Goal: Information Seeking & Learning: Check status

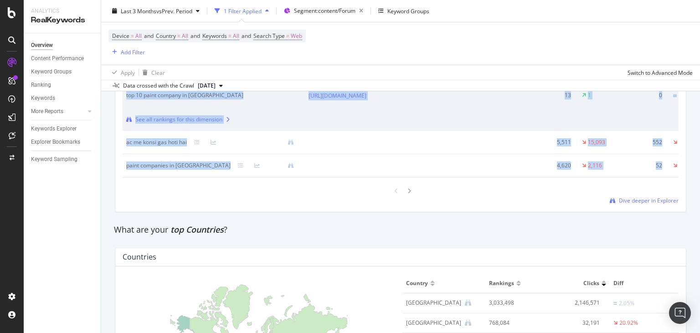
scroll to position [1344, 0]
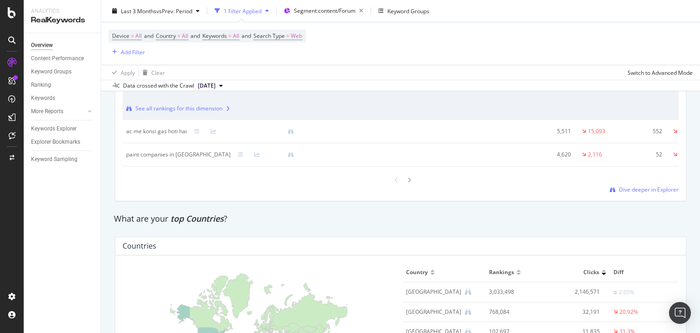
drag, startPoint x: 700, startPoint y: 182, endPoint x: 700, endPoint y: 205, distance: 22.8
click at [700, 205] on div "Overview nobroker Last 3 Months vs Prev. Period 1 Filter Applied Segment: conte…" at bounding box center [400, 166] width 599 height 333
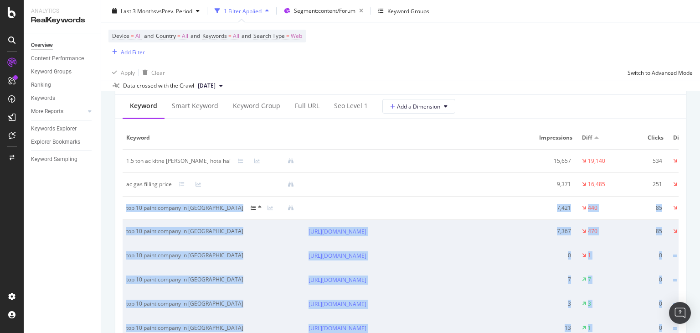
scroll to position [1082, 0]
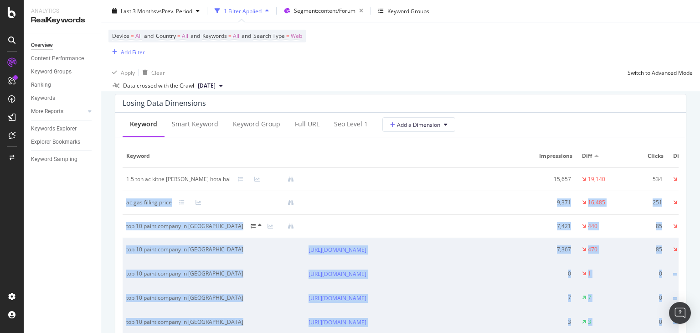
drag, startPoint x: 700, startPoint y: 222, endPoint x: 700, endPoint y: 185, distance: 36.9
click at [700, 185] on div "Overview nobroker Last 3 Months vs Prev. Period 1 Filter Applied Segment: conte…" at bounding box center [400, 166] width 599 height 333
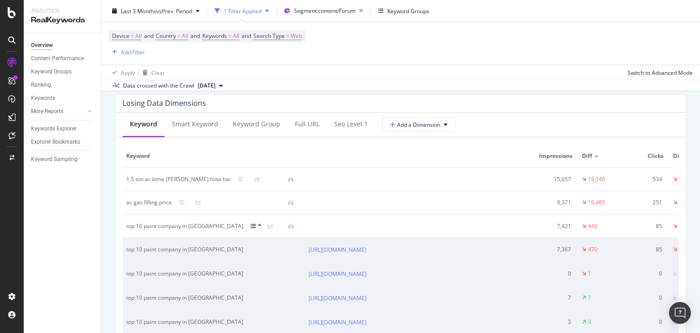
click at [682, 149] on div "Losing Data Dimensions Keyword Smart Keyword Keyword Group Full URL seo Level 1…" at bounding box center [400, 278] width 583 height 383
click at [189, 126] on div "Smart Keyword" at bounding box center [195, 123] width 46 height 9
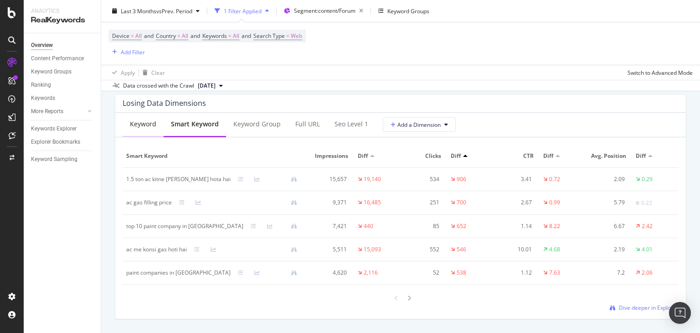
click at [145, 122] on div "Keyword" at bounding box center [143, 123] width 26 height 9
click at [202, 119] on div "Smart Keyword" at bounding box center [195, 123] width 46 height 9
click at [254, 120] on div "Keyword Group" at bounding box center [256, 123] width 47 height 9
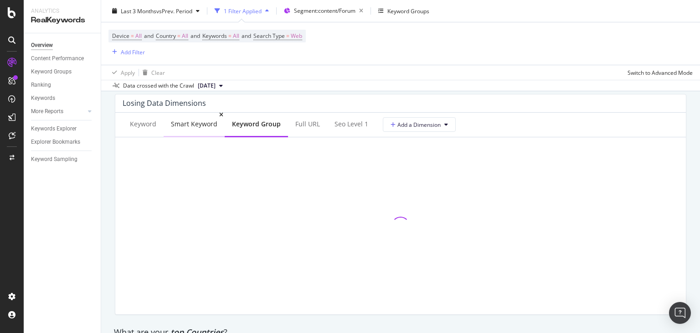
click at [198, 127] on div "Smart Keyword" at bounding box center [194, 123] width 46 height 9
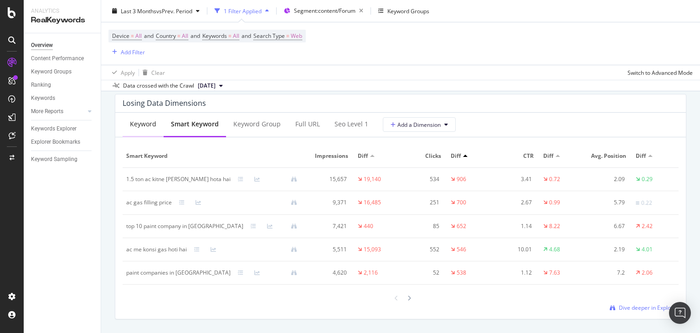
click at [160, 126] on div "Keyword" at bounding box center [143, 124] width 41 height 25
click at [184, 126] on div "Smart Keyword" at bounding box center [195, 123] width 46 height 9
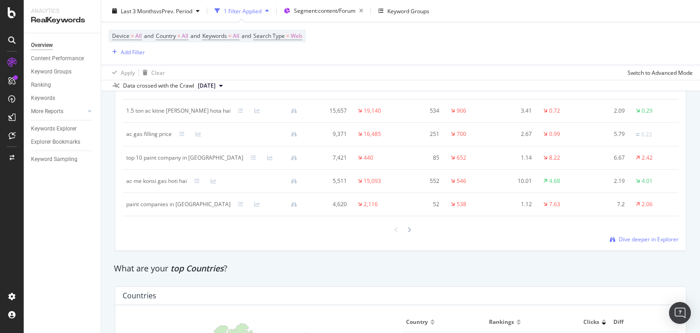
scroll to position [1120, 0]
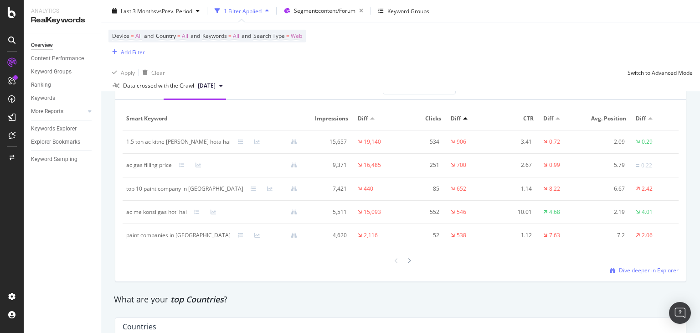
click at [231, 236] on div at bounding box center [268, 235] width 74 height 6
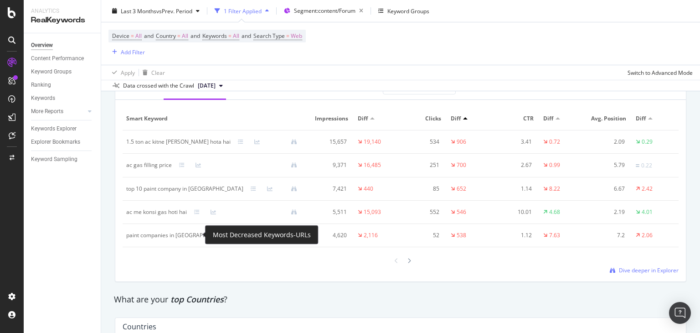
click at [238, 235] on icon at bounding box center [240, 234] width 5 height 5
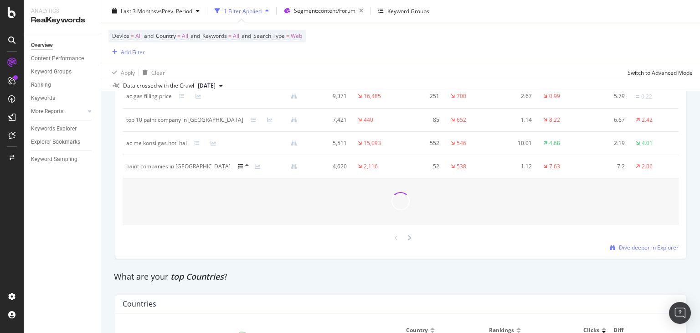
scroll to position [1171, 0]
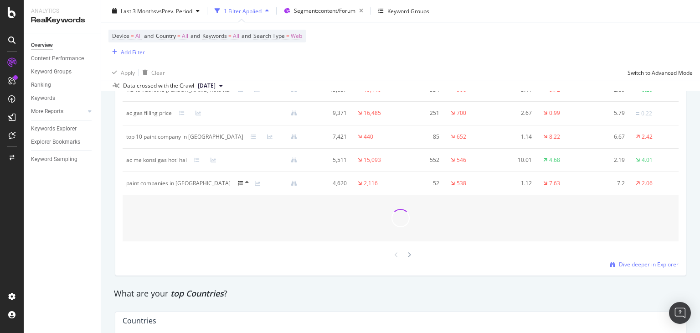
click at [700, 194] on div "Overview nobroker Last 3 Months vs Prev. Period 1 Filter Applied Segment: conte…" at bounding box center [400, 166] width 599 height 333
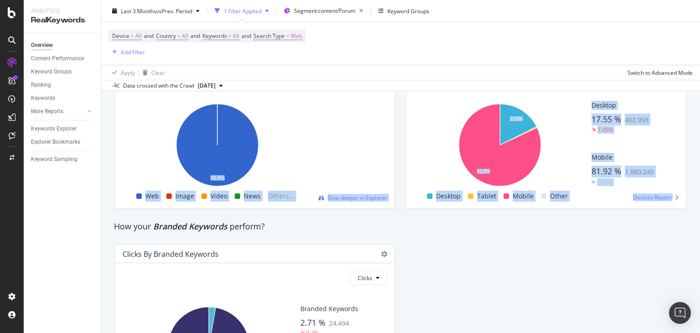
scroll to position [1652, 0]
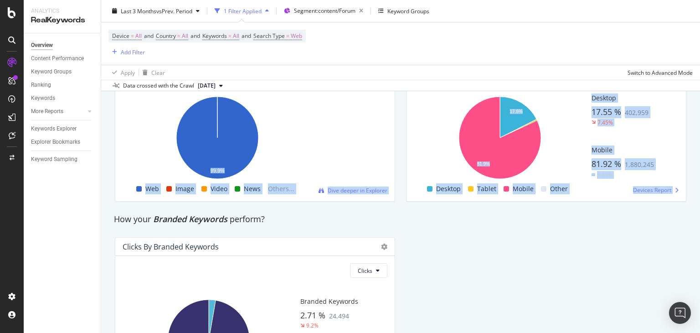
drag, startPoint x: 700, startPoint y: 201, endPoint x: 700, endPoint y: 273, distance: 72.5
click at [700, 273] on div "Overview nobroker Last 3 Months vs Prev. Period 1 Filter Applied Segment: conte…" at bounding box center [400, 166] width 599 height 333
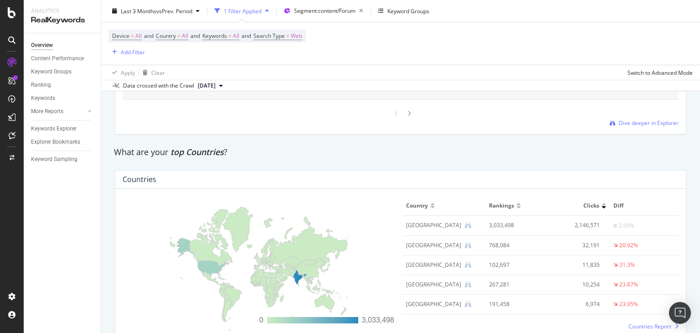
scroll to position [1305, 0]
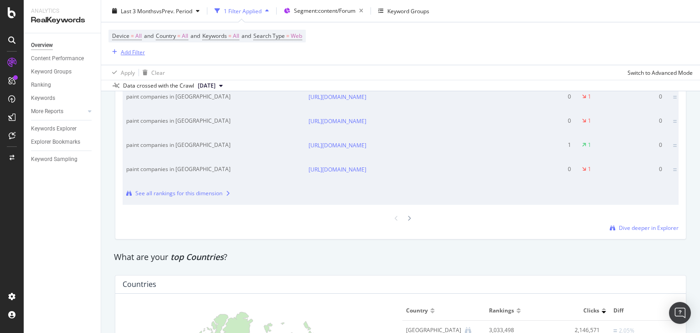
click at [128, 52] on div "Add Filter" at bounding box center [133, 52] width 24 height 8
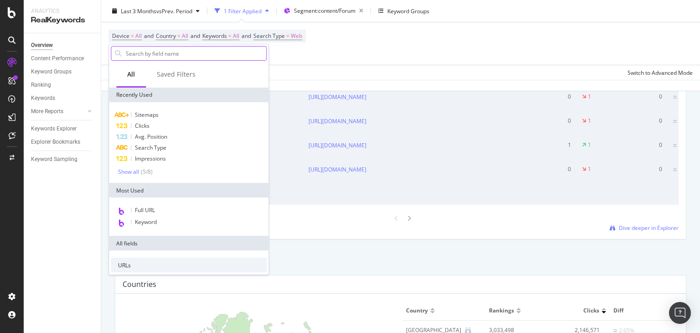
click at [130, 52] on input "text" at bounding box center [195, 53] width 141 height 14
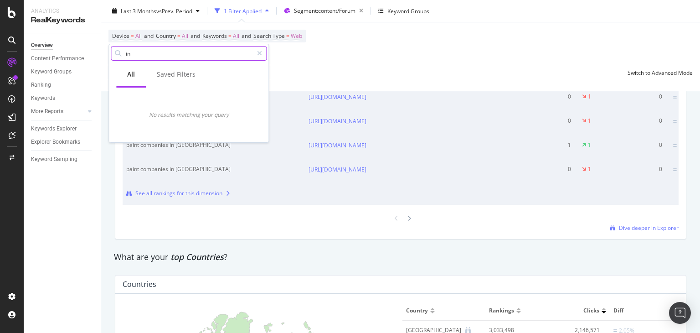
type input "i"
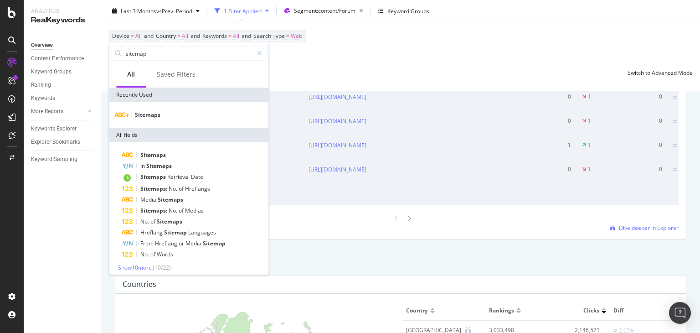
type input "sitemap"
click at [147, 122] on div "Sitemaps" at bounding box center [189, 115] width 160 height 26
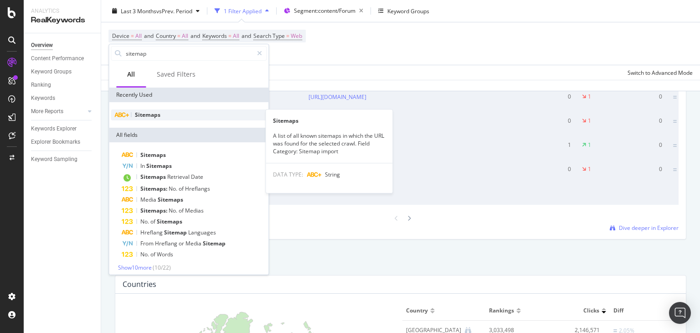
click at [140, 118] on span "Sitemaps" at bounding box center [148, 115] width 26 height 8
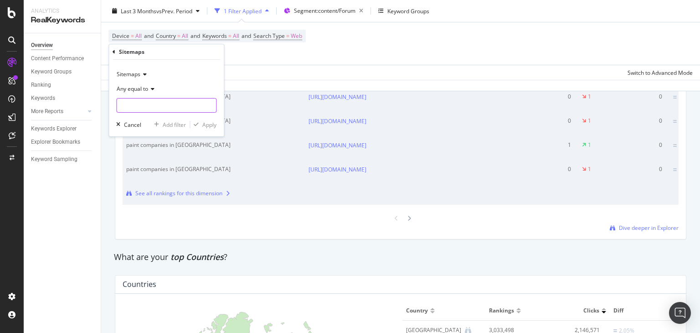
click at [137, 110] on input "text" at bounding box center [166, 105] width 99 height 15
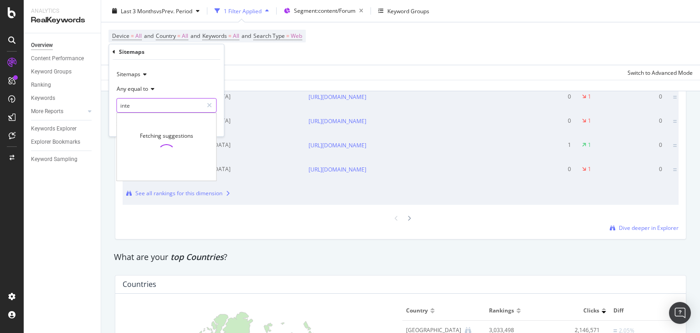
type input "inter"
click at [155, 104] on input "inter" at bounding box center [160, 105] width 86 height 15
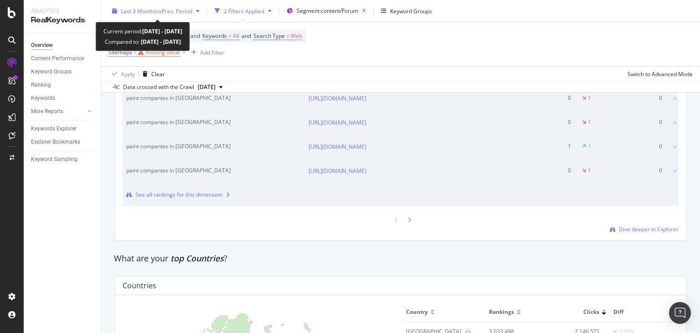
click at [164, 8] on span "vs Prev. Period" at bounding box center [174, 11] width 36 height 8
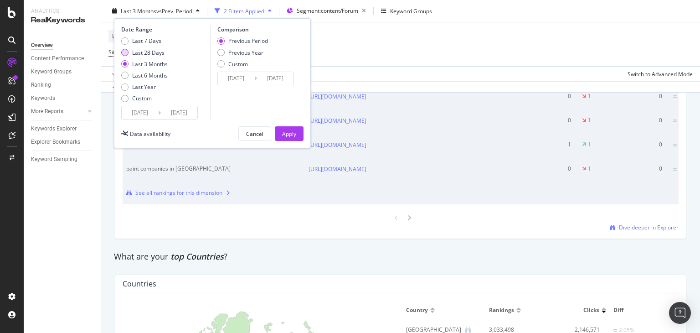
click at [145, 51] on div "Last 28 Days" at bounding box center [148, 52] width 32 height 8
type input "[DATE]"
click at [292, 132] on div "Apply" at bounding box center [289, 133] width 14 height 8
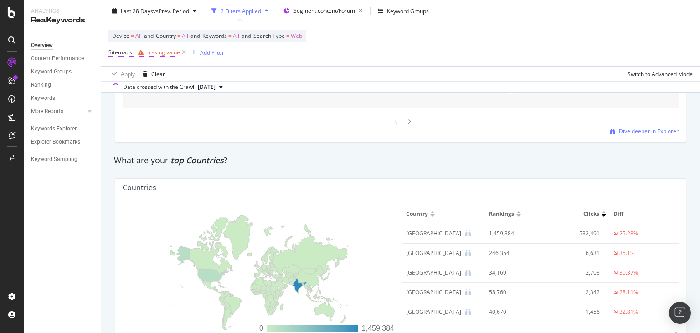
scroll to position [1313, 0]
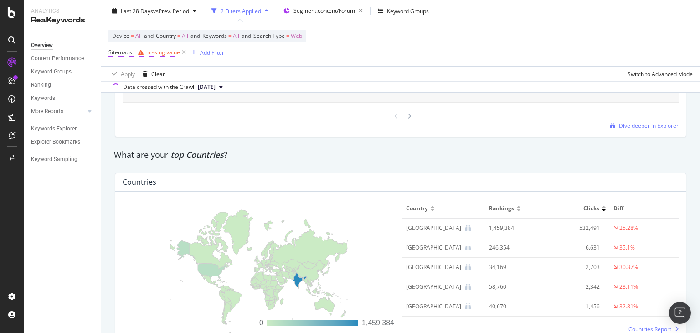
click at [150, 52] on div "missing value" at bounding box center [162, 52] width 35 height 8
click at [143, 105] on input "text" at bounding box center [166, 105] width 99 height 15
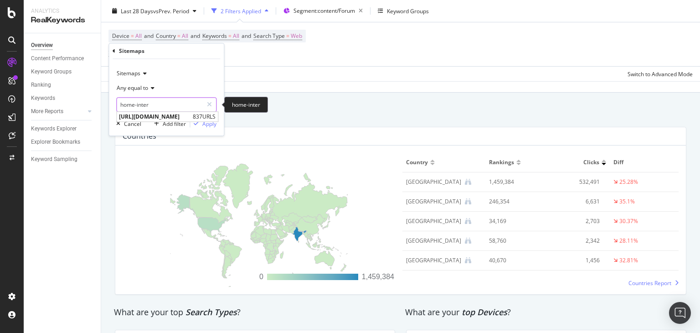
click at [160, 104] on input "home-inter" at bounding box center [160, 105] width 86 height 15
paste input "ttps://[DOMAIN_NAME][URL]"
type input "[URL][DOMAIN_NAME]"
click at [191, 117] on span "[URL][DOMAIN_NAME]" at bounding box center [155, 117] width 72 height 8
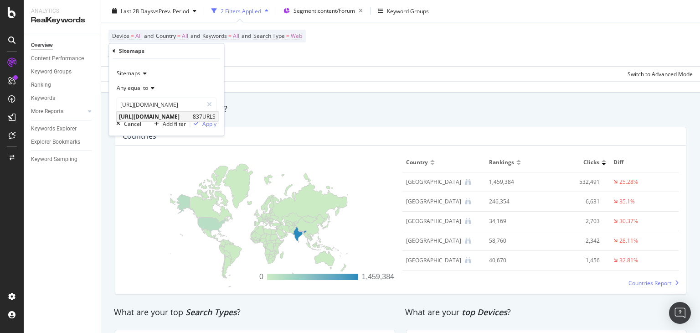
scroll to position [0, 0]
click at [207, 122] on div "Apply" at bounding box center [209, 124] width 14 height 8
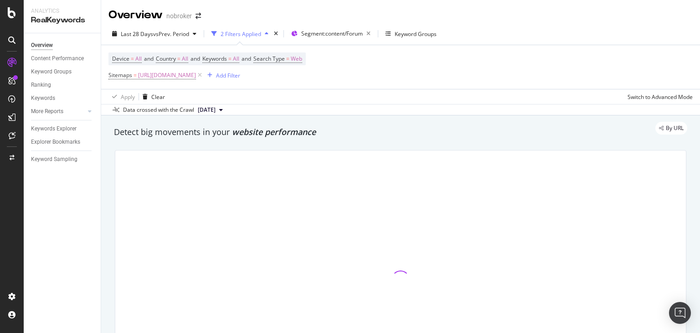
click at [216, 109] on span "[DATE]" at bounding box center [207, 110] width 18 height 8
click at [450, 67] on div "Device = All and Country = All and Keywords = All and Search Type = Web Sitemap…" at bounding box center [400, 67] width 584 height 44
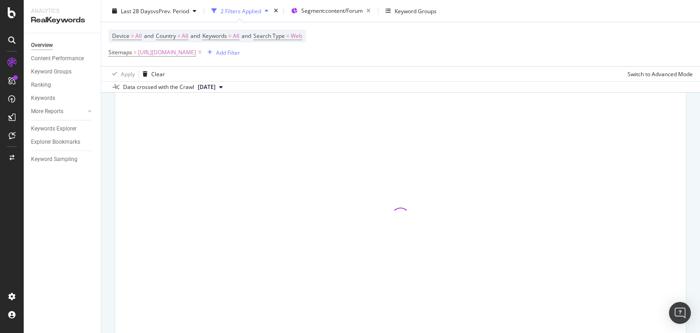
scroll to position [39, 0]
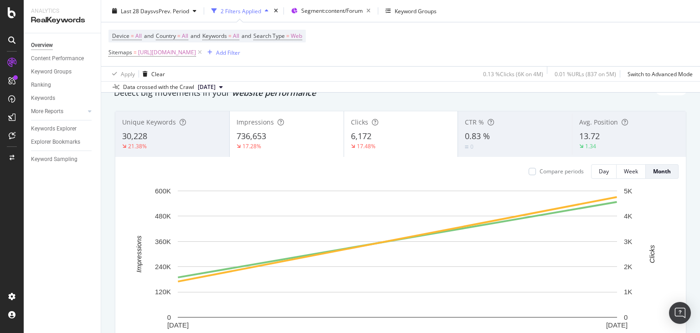
click at [212, 77] on div "Apply Clear 0.13 % Clicks ( 6K on 4M ) 0.01 % URLs ( 837 on 5M ) Switch to Adva…" at bounding box center [400, 73] width 599 height 15
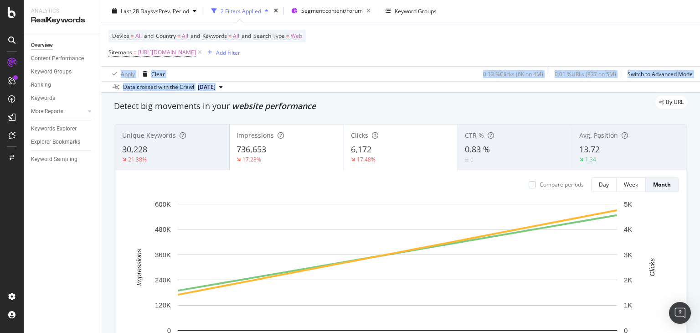
scroll to position [0, 0]
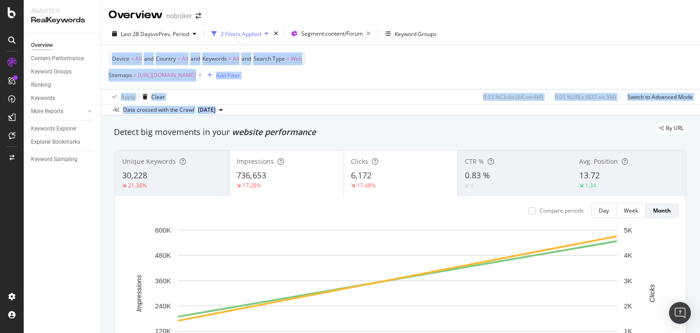
drag, startPoint x: 700, startPoint y: 52, endPoint x: 697, endPoint y: 39, distance: 13.9
click at [697, 39] on div "Overview nobroker Last 28 Days vs Prev. Period 2 Filters Applied Segment: conte…" at bounding box center [400, 166] width 599 height 333
click at [524, 51] on div "Device = All and Country = All and Keywords = All and Search Type = Web Sitemap…" at bounding box center [400, 67] width 584 height 44
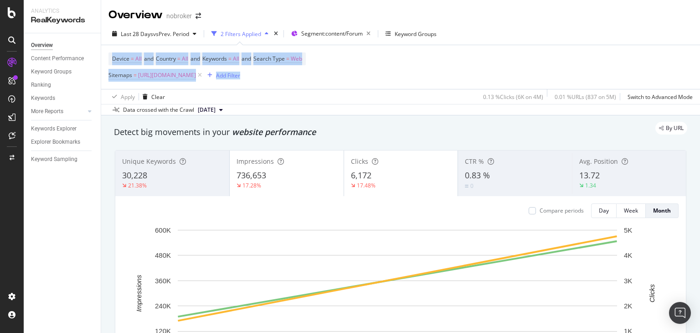
drag, startPoint x: 700, startPoint y: 36, endPoint x: 681, endPoint y: 28, distance: 20.2
click at [681, 28] on div "Overview nobroker Last 28 Days vs Prev. Period 2 Filters Applied Segment: conte…" at bounding box center [400, 166] width 599 height 333
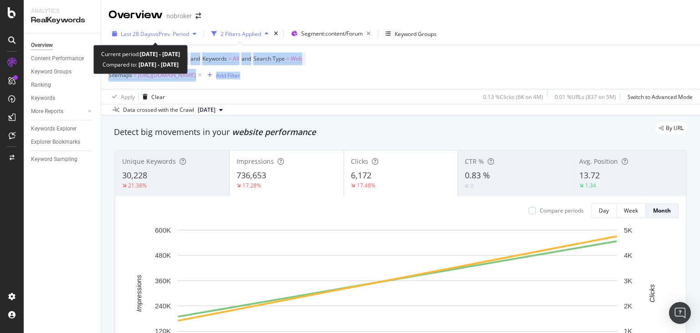
click at [154, 33] on span "vs Prev. Period" at bounding box center [171, 34] width 36 height 8
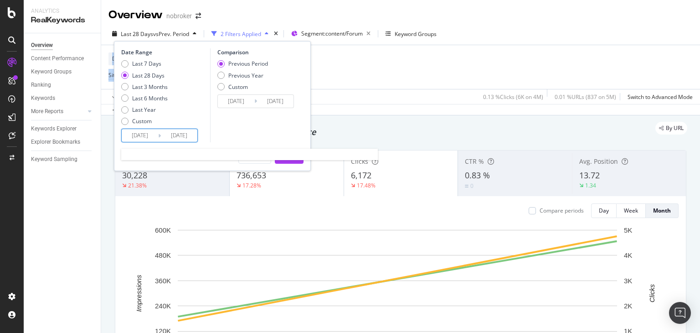
click at [152, 137] on input "[DATE]" at bounding box center [140, 135] width 36 height 13
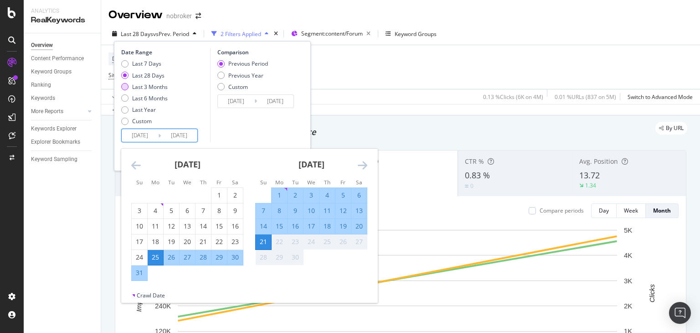
click at [133, 88] on div "Last 3 Months" at bounding box center [150, 87] width 36 height 8
type input "[DATE]"
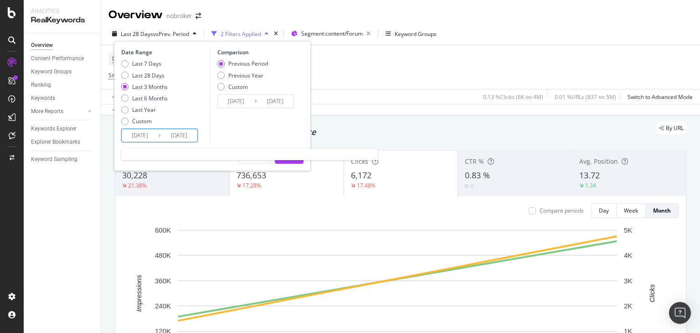
click at [146, 141] on input "[DATE]" at bounding box center [140, 135] width 36 height 13
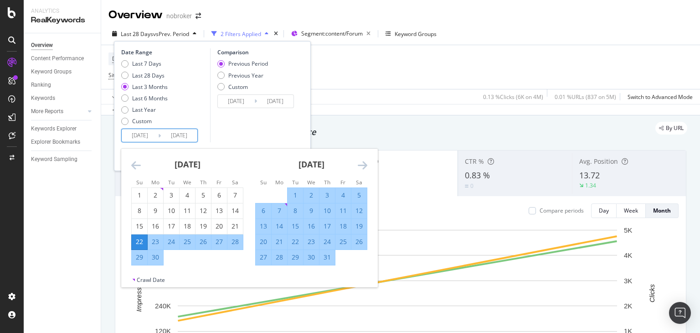
click at [366, 169] on icon "Move forward to switch to the next month." at bounding box center [363, 165] width 10 height 11
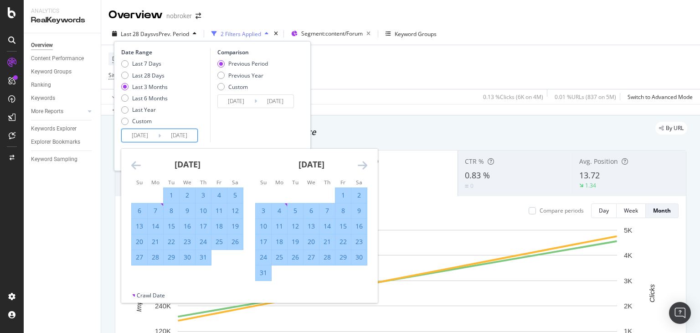
click at [366, 169] on icon "Move forward to switch to the next month." at bounding box center [363, 165] width 10 height 11
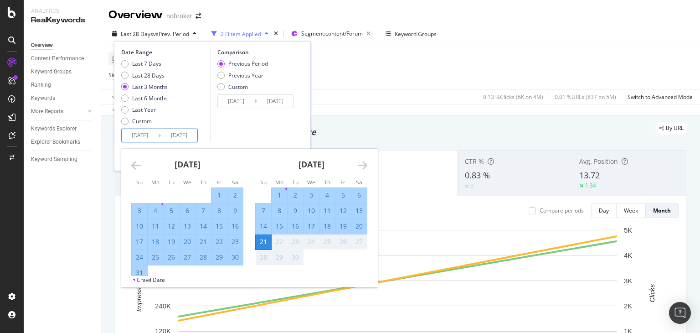
click at [129, 139] on input "[DATE]" at bounding box center [140, 135] width 36 height 13
click at [219, 196] on div "1" at bounding box center [219, 195] width 15 height 9
type input "[DATE]"
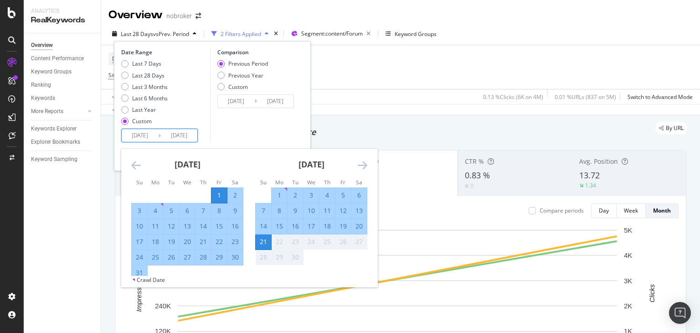
click at [183, 137] on input "[DATE]" at bounding box center [179, 135] width 36 height 13
click at [249, 135] on div "Comparison Previous Period Previous Year Custom [DATE] Navigate forward to inte…" at bounding box center [253, 95] width 87 height 94
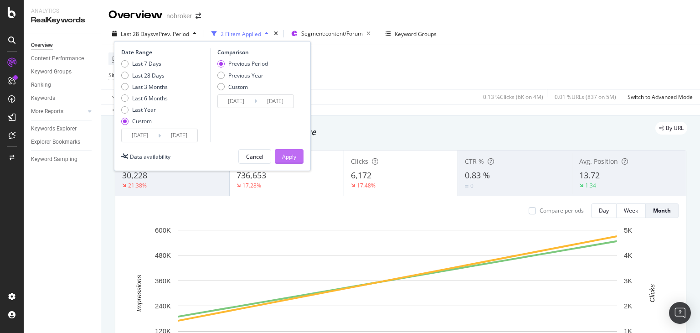
click at [284, 153] on div "Apply" at bounding box center [289, 157] width 14 height 8
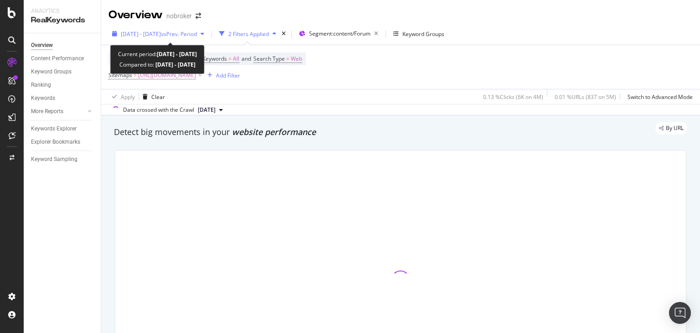
click at [168, 28] on div "[DATE] - [DATE] vs Prev. Period" at bounding box center [157, 34] width 99 height 14
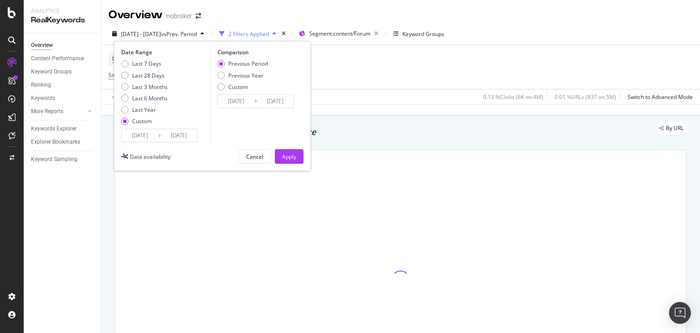
click at [172, 133] on input "[DATE]" at bounding box center [179, 135] width 36 height 13
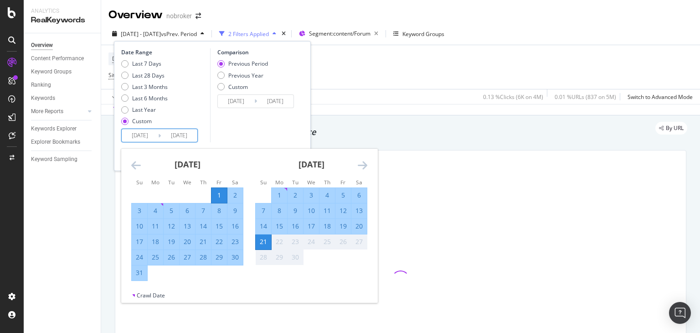
click at [264, 139] on div "Comparison Previous Period Previous Year Custom [DATE] Navigate forward to inte…" at bounding box center [253, 95] width 87 height 94
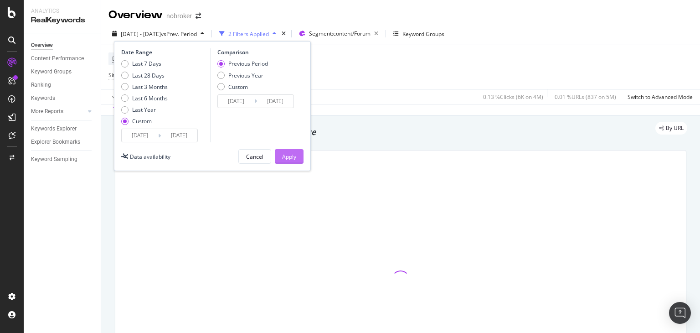
click at [288, 153] on div "Apply" at bounding box center [289, 157] width 14 height 8
